Goal: Task Accomplishment & Management: Manage account settings

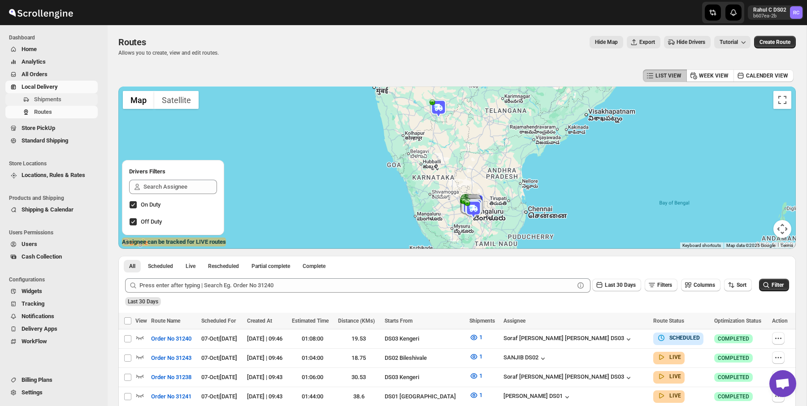
click at [56, 101] on span "Shipments" at bounding box center [47, 99] width 27 height 7
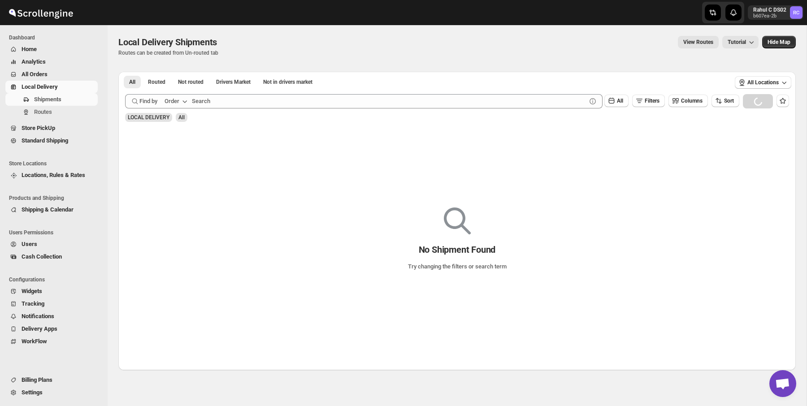
click at [150, 49] on p "Routes can be created from Un-routed tab" at bounding box center [169, 52] width 102 height 7
click at [165, 47] on span "Local Delivery Shipments" at bounding box center [167, 42] width 99 height 11
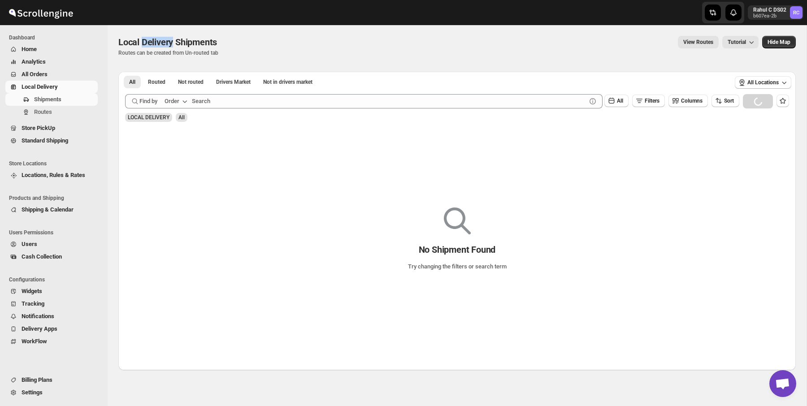
click at [165, 47] on span "Local Delivery Shipments" at bounding box center [167, 42] width 99 height 11
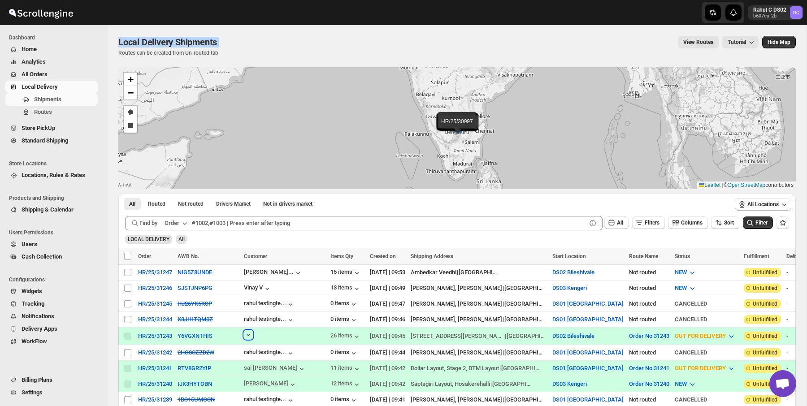
click at [244, 336] on icon "button" at bounding box center [248, 334] width 9 height 9
click at [204, 52] on p "Routes can be created from Un-routed tab" at bounding box center [169, 52] width 102 height 7
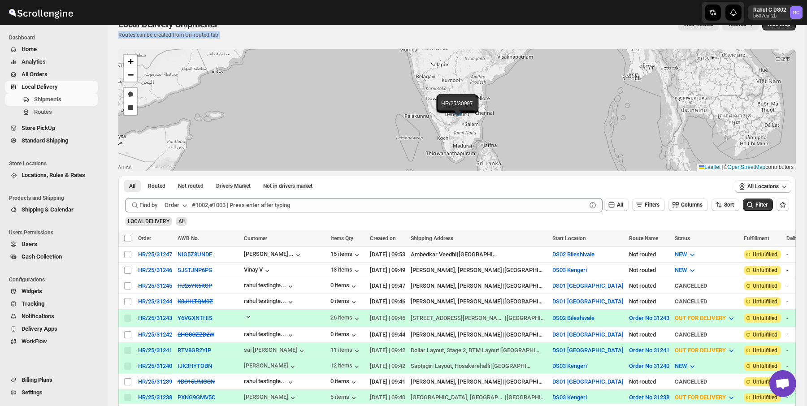
scroll to position [19, 0]
click at [199, 37] on div "Local Delivery Shipments. This page is ready Local Delivery Shipments Routes ca…" at bounding box center [456, 27] width 677 height 42
